Goal: Task Accomplishment & Management: Manage account settings

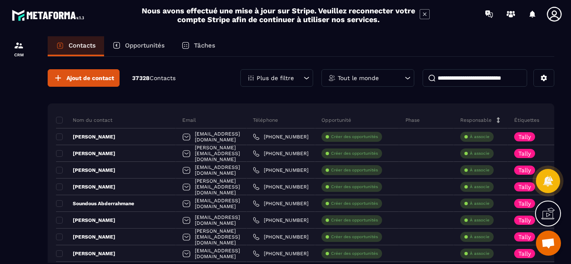
click at [137, 45] on p "Opportunités" at bounding box center [145, 46] width 40 height 8
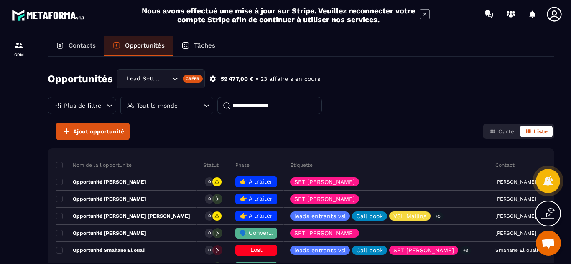
click at [174, 78] on icon "Search for option" at bounding box center [175, 79] width 8 height 8
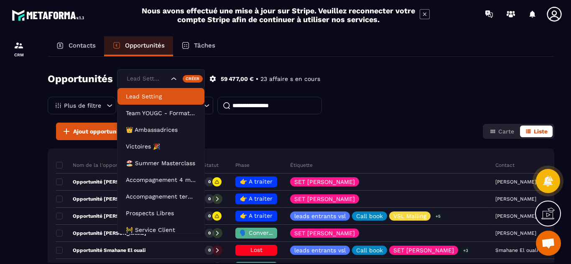
click at [159, 99] on p "Lead Setting" at bounding box center [161, 96] width 70 height 8
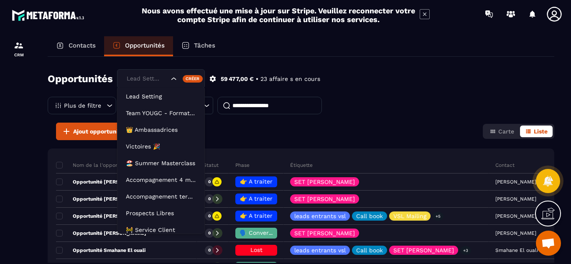
click at [173, 84] on div "Lead Setting" at bounding box center [161, 78] width 88 height 19
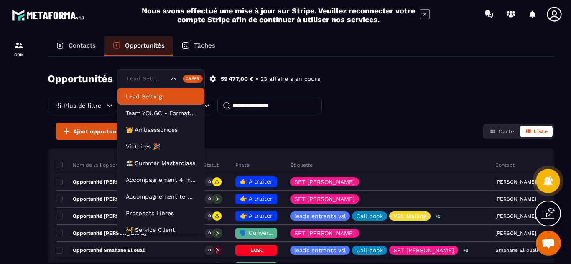
click at [158, 93] on p "Lead Setting" at bounding box center [161, 96] width 70 height 8
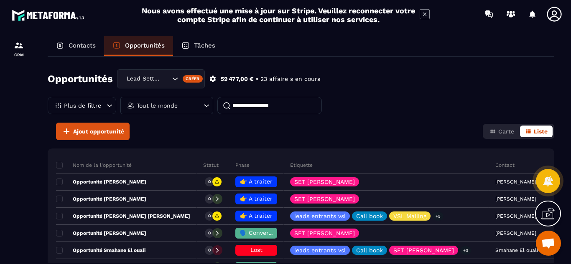
click at [204, 105] on icon at bounding box center [206, 105] width 5 height 3
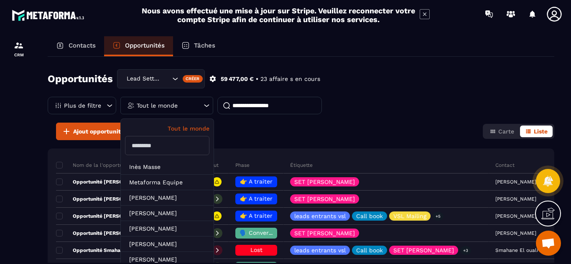
click at [172, 142] on input "text" at bounding box center [167, 145] width 84 height 19
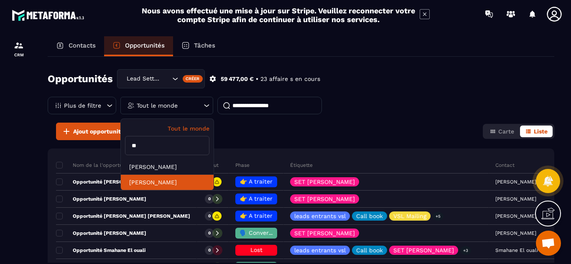
type input "**"
click at [168, 185] on li "[PERSON_NAME]" at bounding box center [167, 182] width 93 height 15
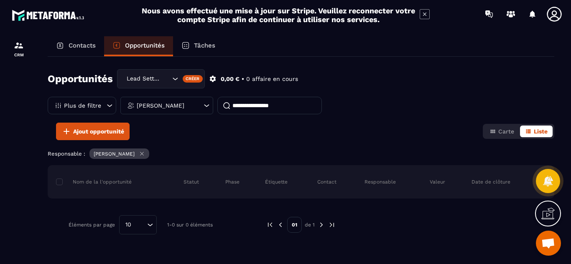
click at [204, 107] on icon at bounding box center [206, 106] width 8 height 8
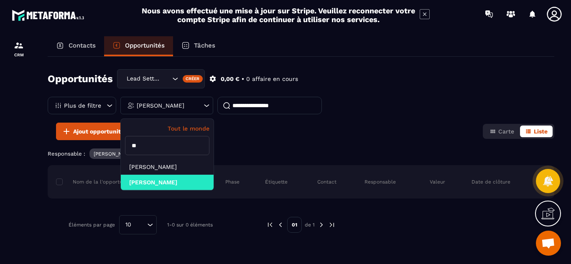
click at [158, 150] on input "**" at bounding box center [167, 145] width 84 height 19
type input "*"
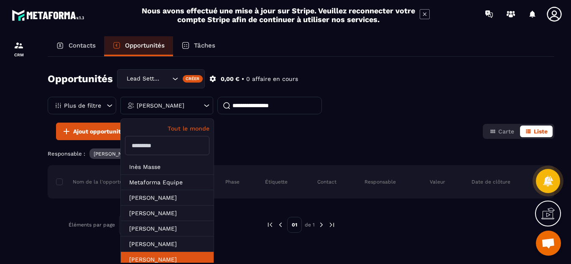
click at [169, 257] on li "[PERSON_NAME]" at bounding box center [167, 259] width 93 height 15
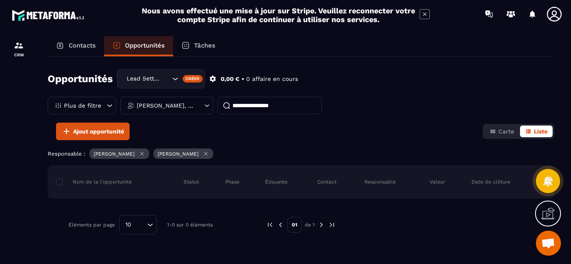
click at [201, 107] on div "[PERSON_NAME], [PERSON_NAME]" at bounding box center [166, 106] width 93 height 18
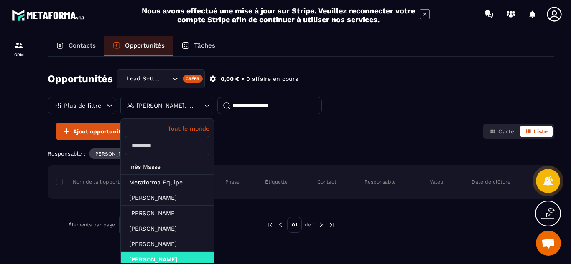
click at [187, 128] on p "Tout le monde" at bounding box center [167, 128] width 84 height 7
click at [332, 99] on div "Opportunités Lead Setting Créer 0,00 € • 0 affaire en cours Plus de filtre Tout…" at bounding box center [301, 95] width 506 height 53
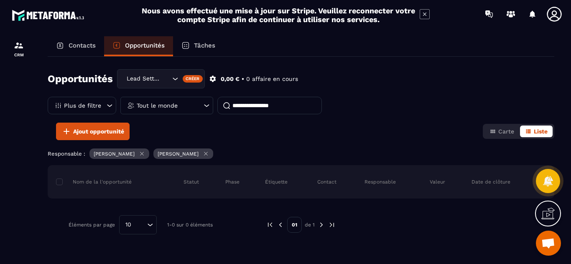
click at [144, 153] on icon at bounding box center [141, 153] width 3 height 3
click at [140, 153] on icon at bounding box center [141, 153] width 3 height 3
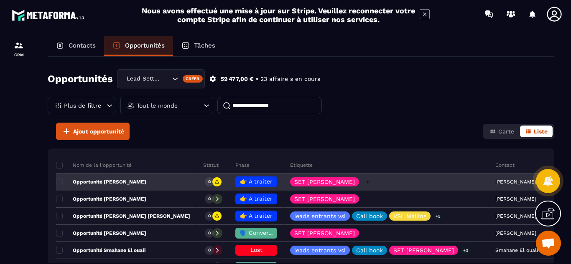
click at [302, 184] on p "SET [PERSON_NAME]" at bounding box center [324, 182] width 61 height 6
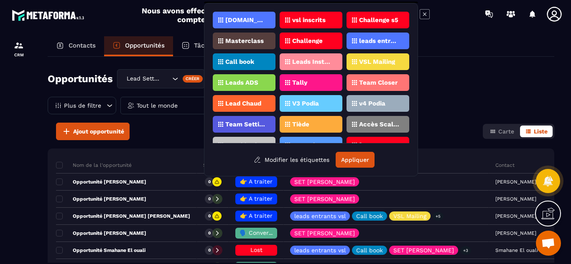
click at [479, 77] on div "Opportunités Lead Setting Créer 59 477,00 € • 23 affaire s en cours Plus de fil…" at bounding box center [301, 95] width 506 height 53
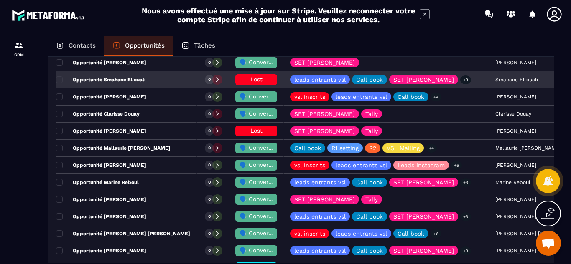
scroll to position [134, 0]
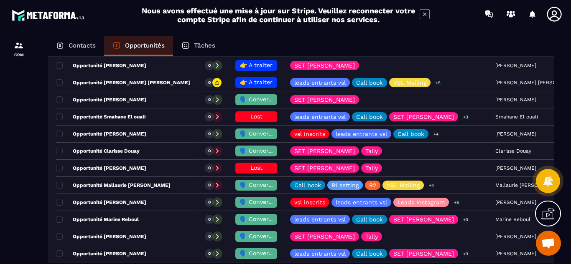
click at [195, 44] on p "Tâches" at bounding box center [204, 46] width 21 height 8
